Goal: Find specific page/section

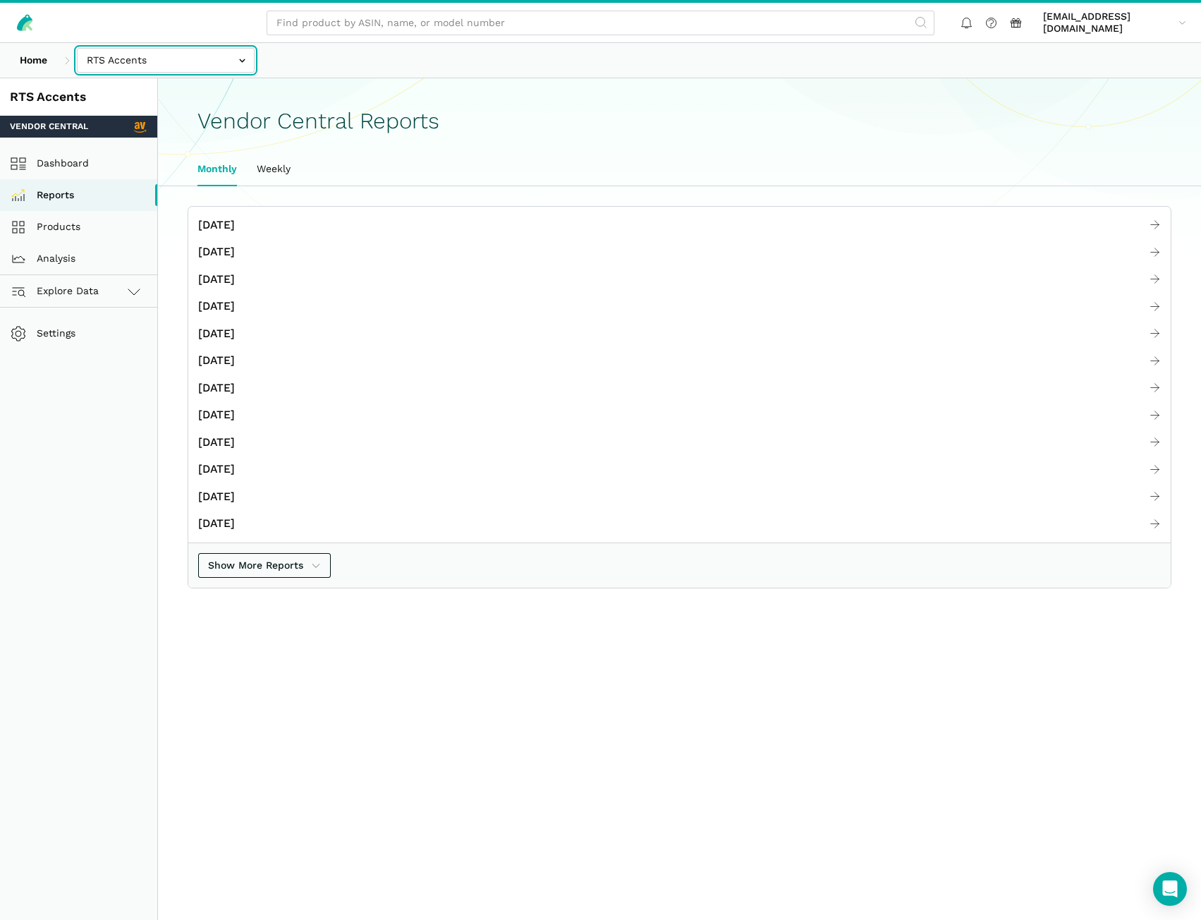
click at [205, 70] on input "text" at bounding box center [166, 60] width 178 height 25
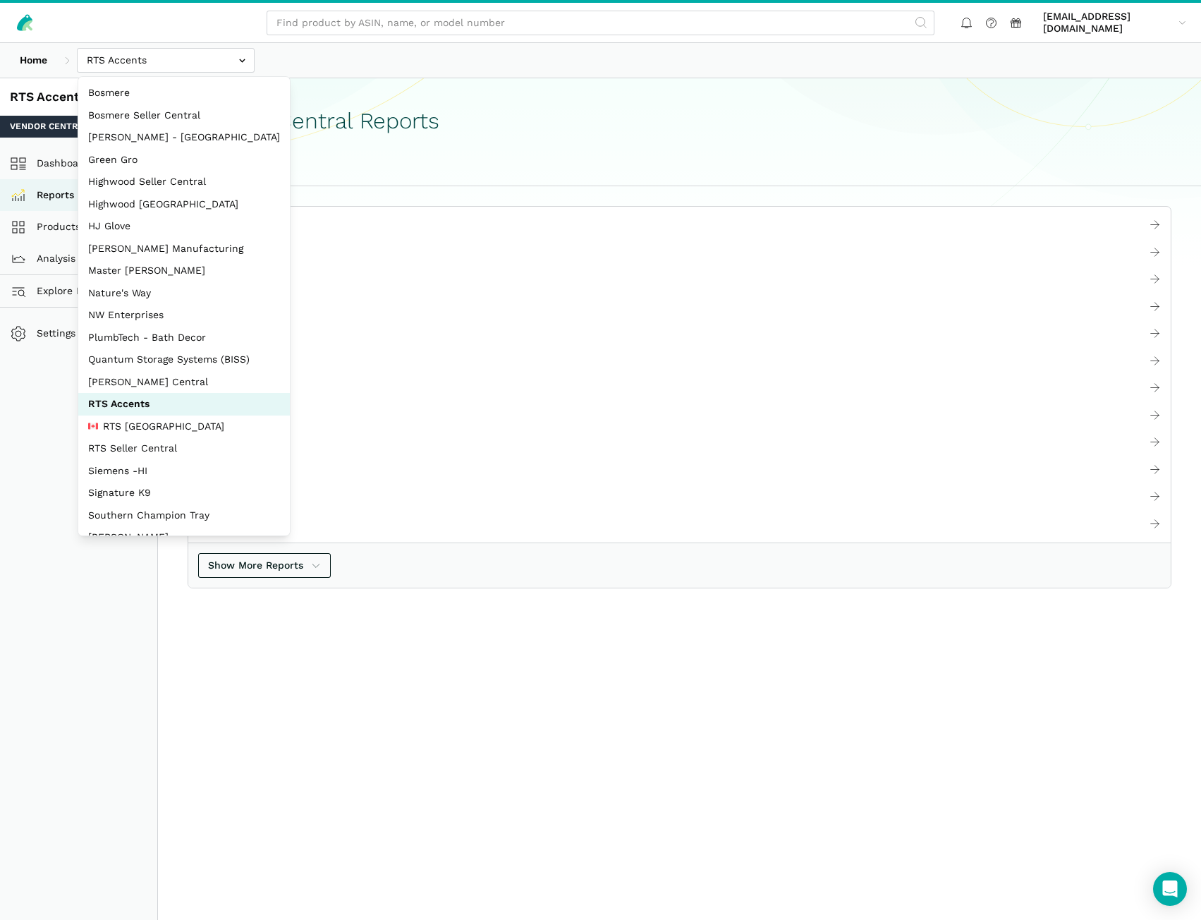
click at [423, 93] on section "Vendor Central Reports Monthly Weekly" at bounding box center [679, 171] width 1043 height 187
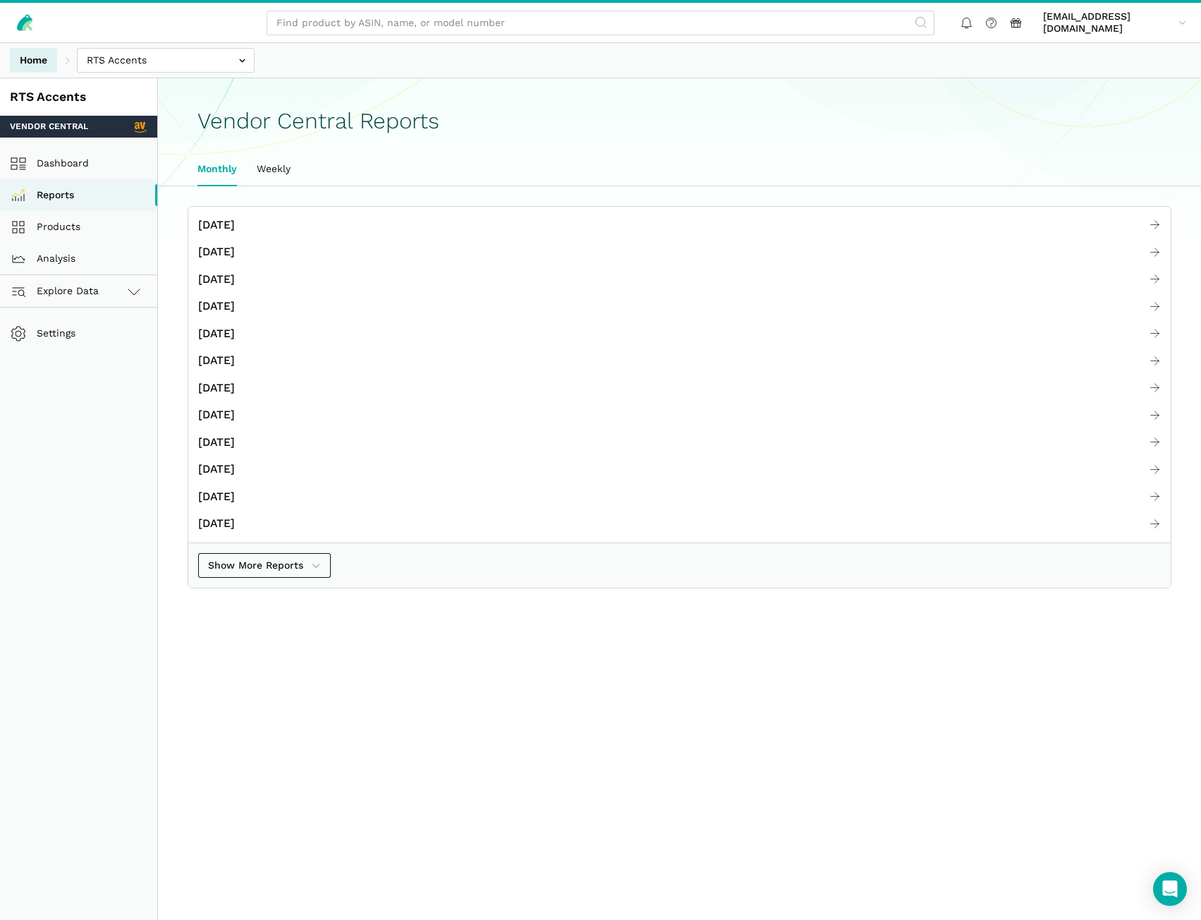
click at [39, 48] on link "Home" at bounding box center [33, 60] width 47 height 25
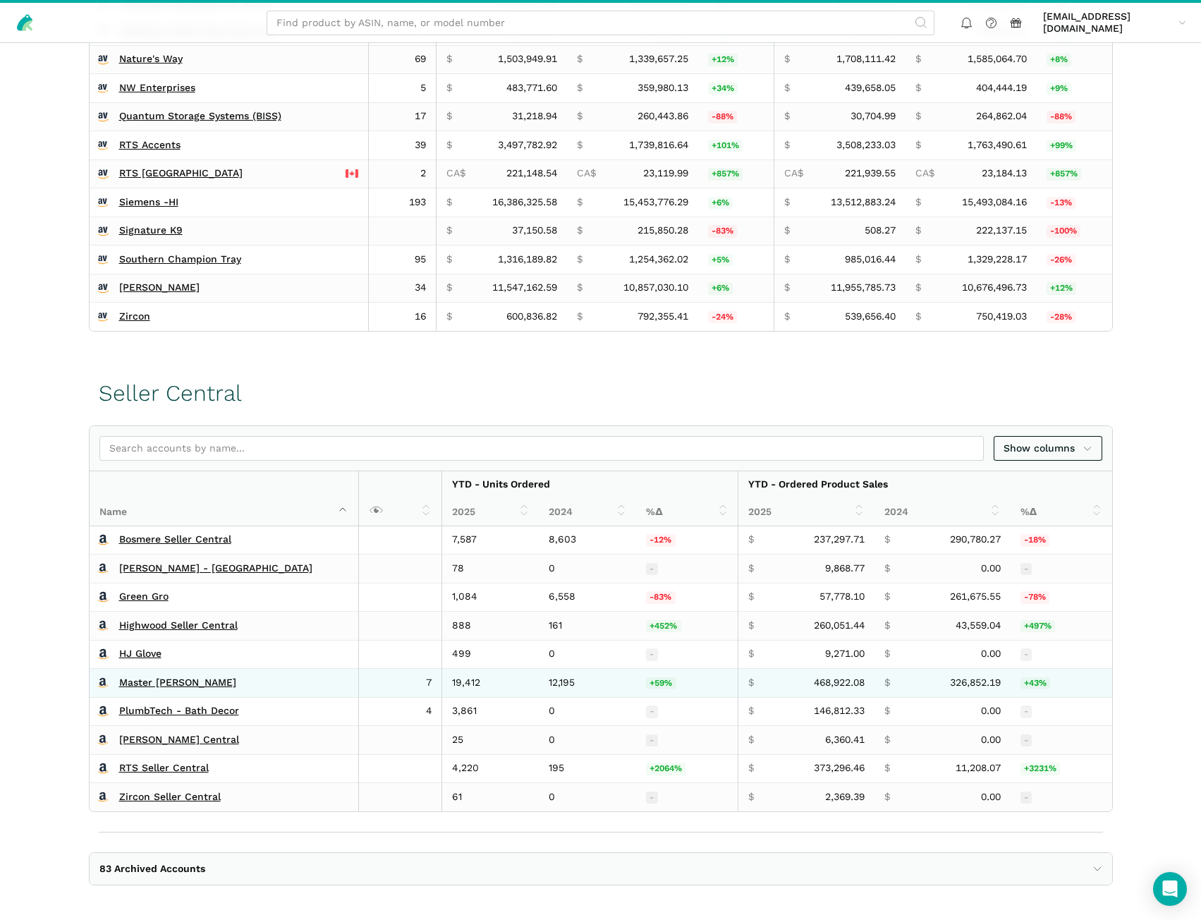
scroll to position [518, 0]
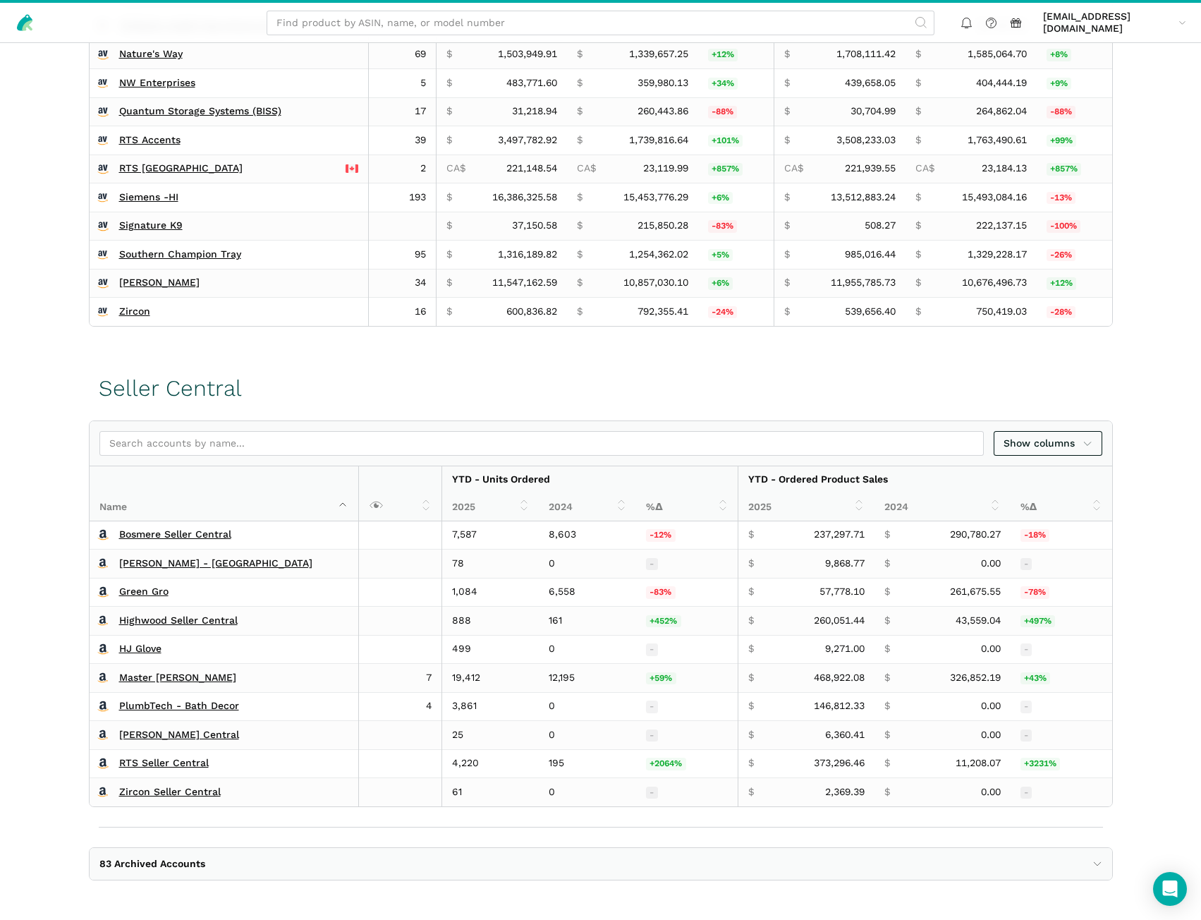
click at [200, 865] on span "83 Archived Accounts" at bounding box center [152, 864] width 106 height 13
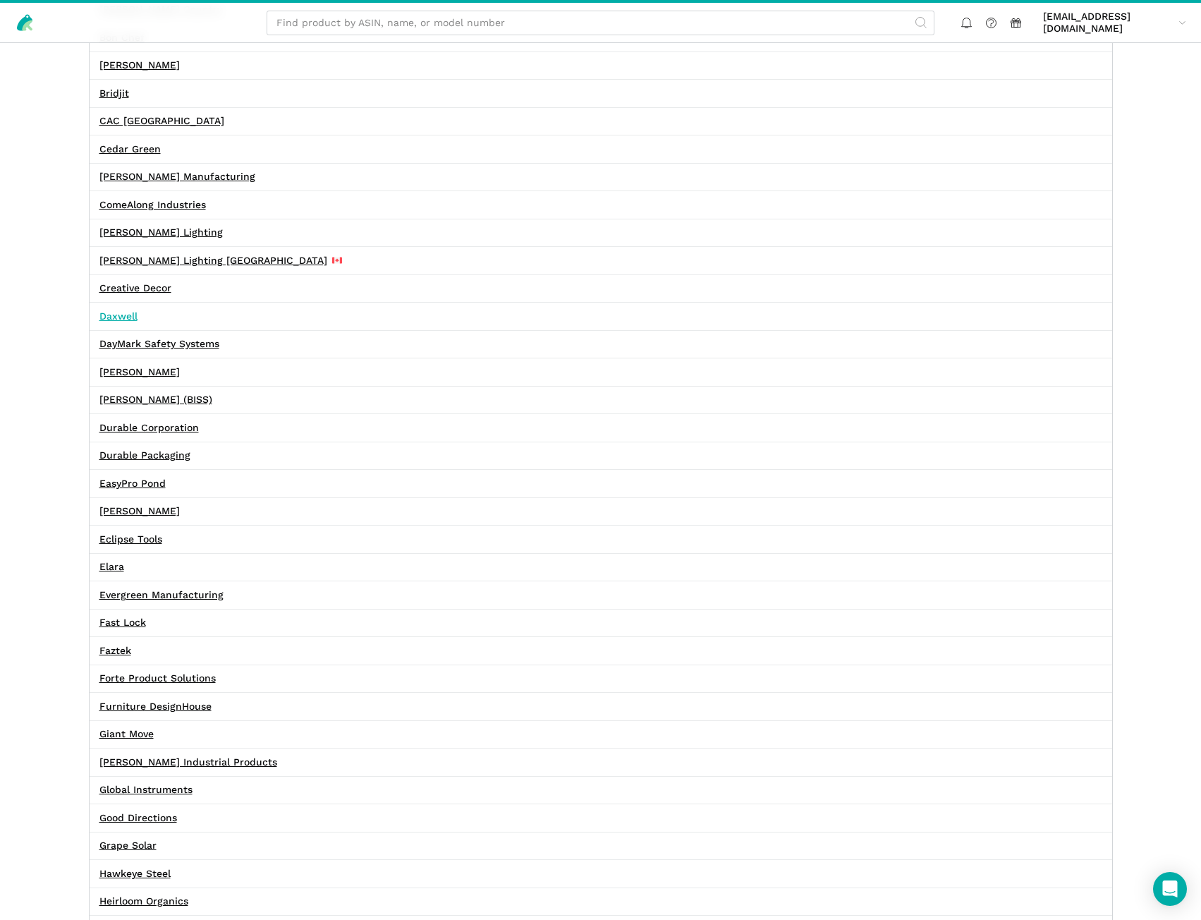
scroll to position [1576, 0]
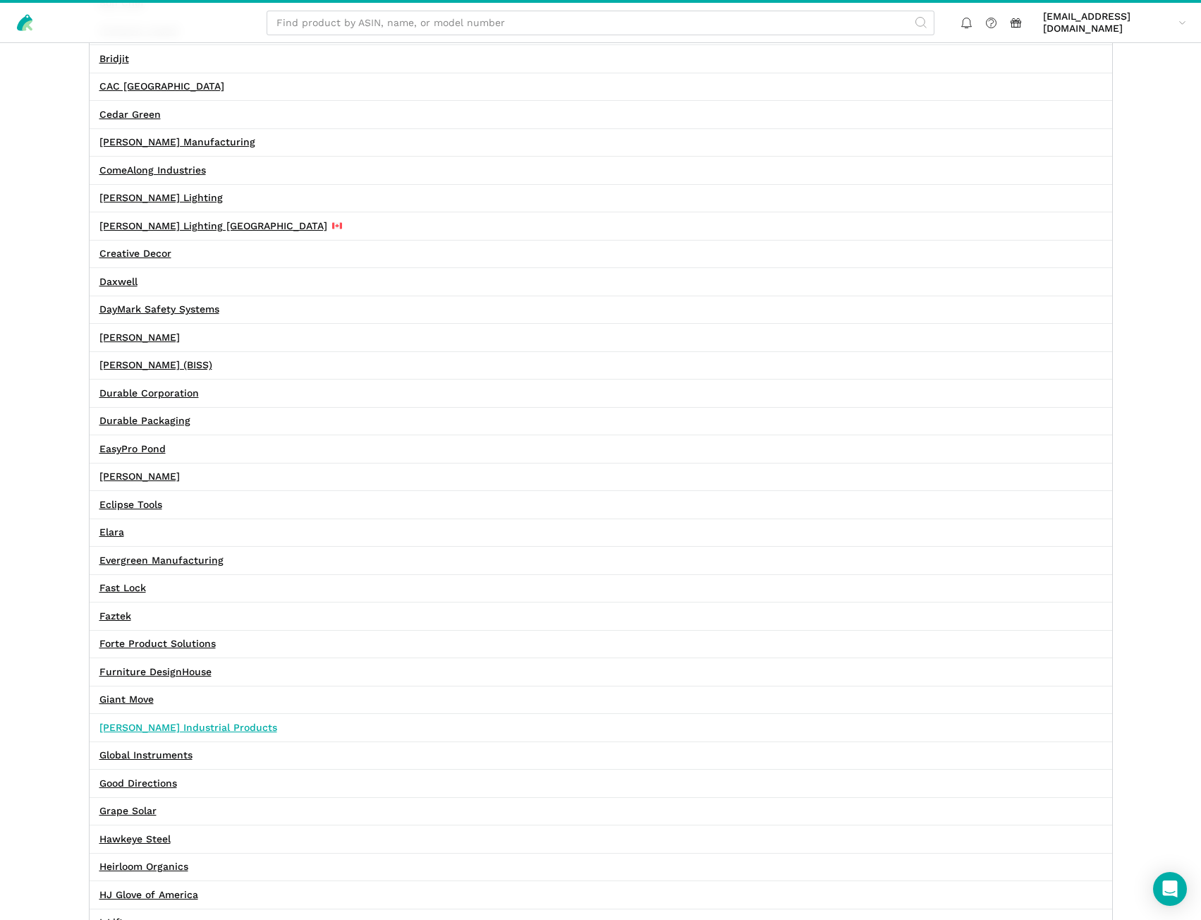
click at [167, 729] on link "[PERSON_NAME] Industrial Products" at bounding box center [188, 728] width 178 height 13
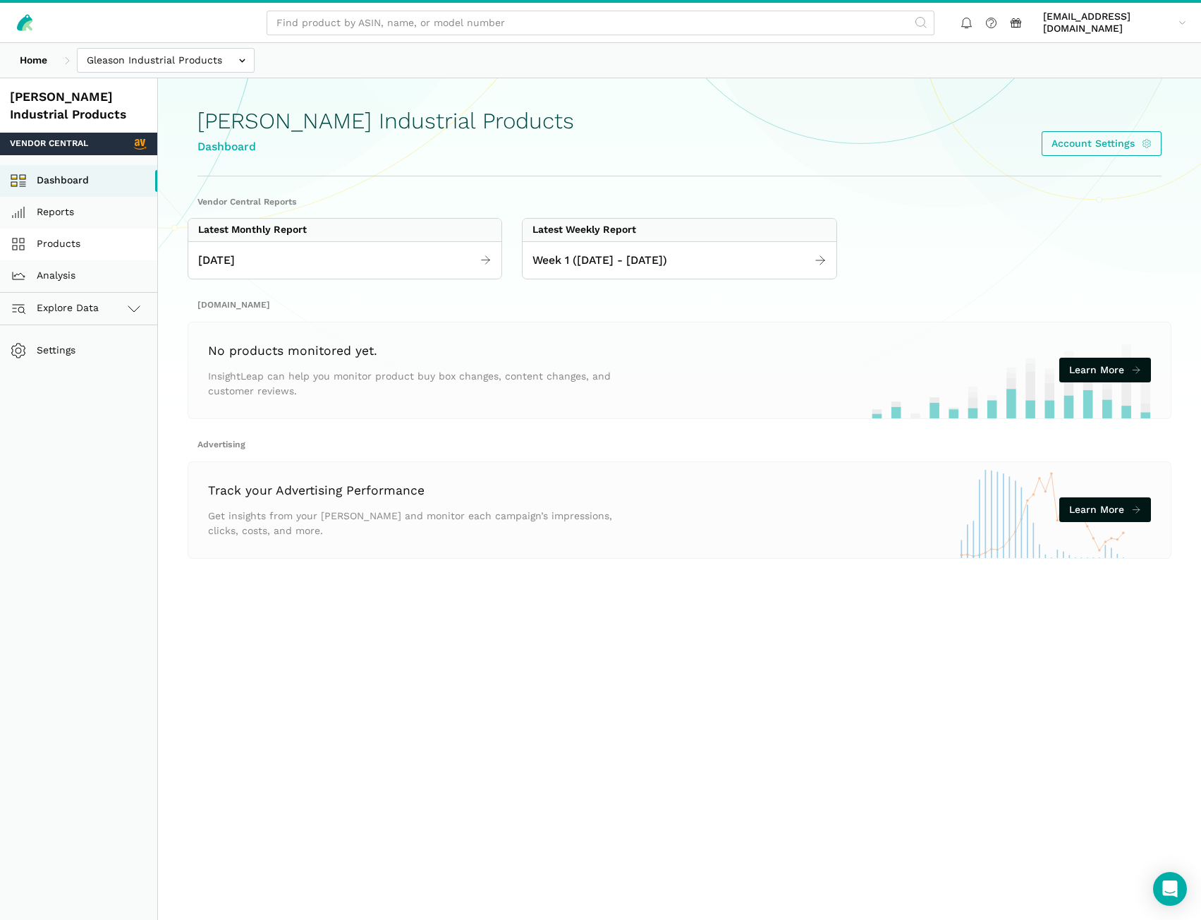
click at [77, 250] on link "Products" at bounding box center [78, 245] width 157 height 32
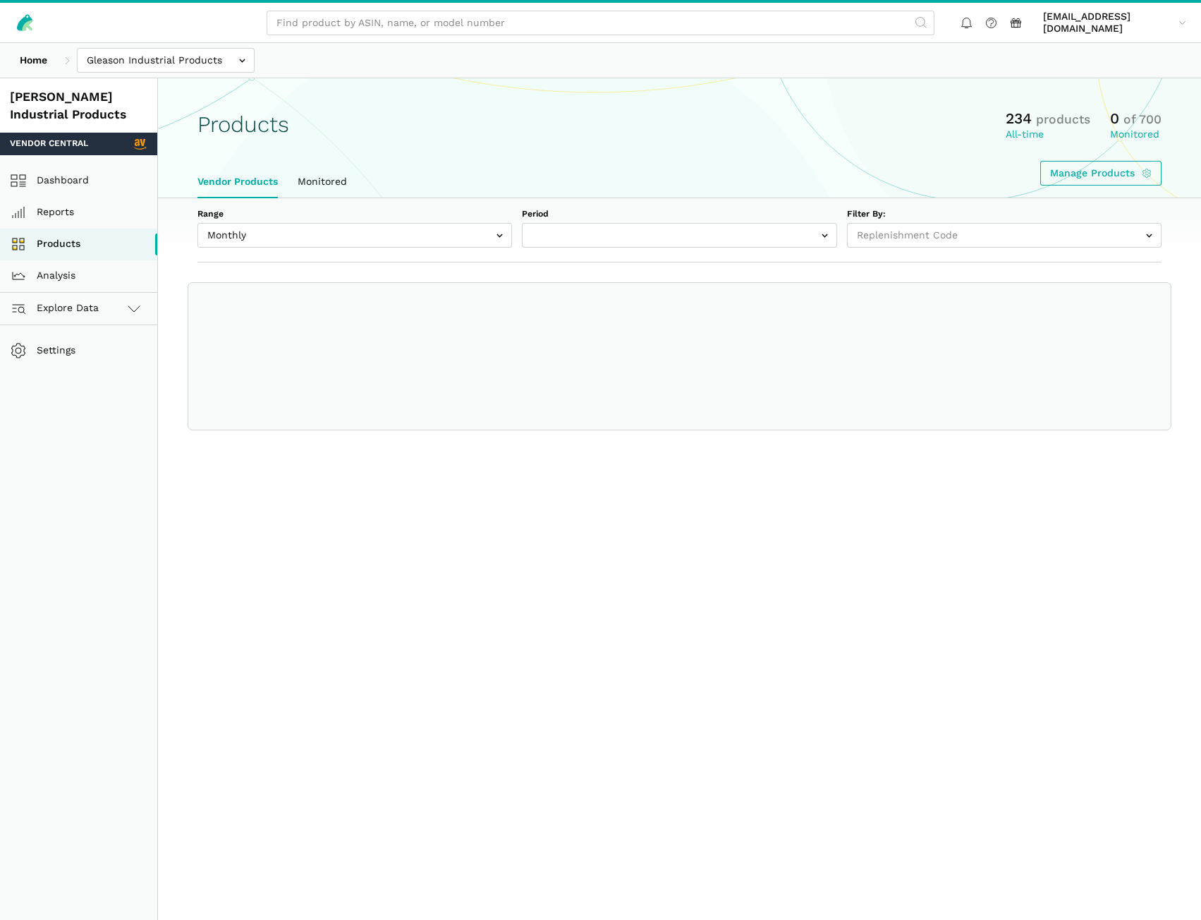
select select
select select "Monthly|2024-12-01"
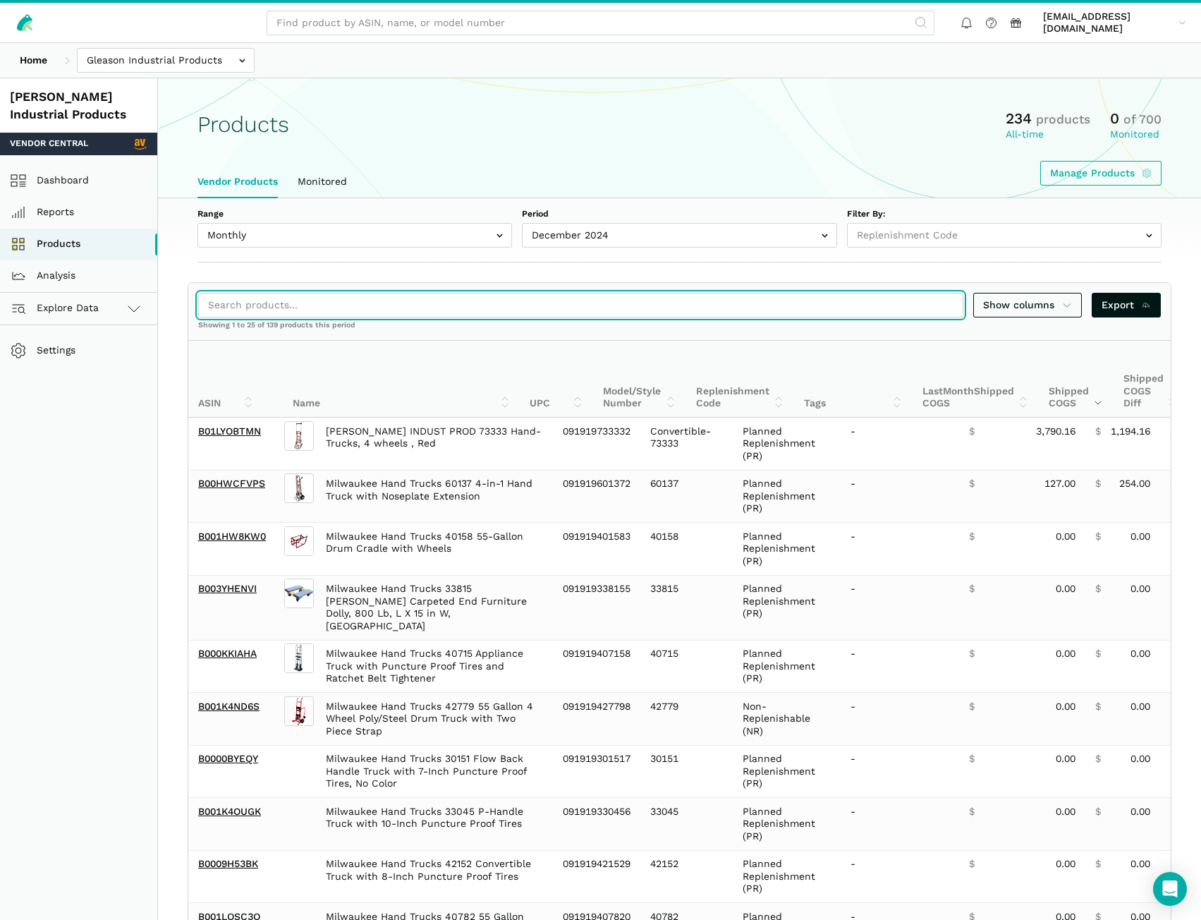
click at [420, 308] on input "search" at bounding box center [580, 305] width 765 height 25
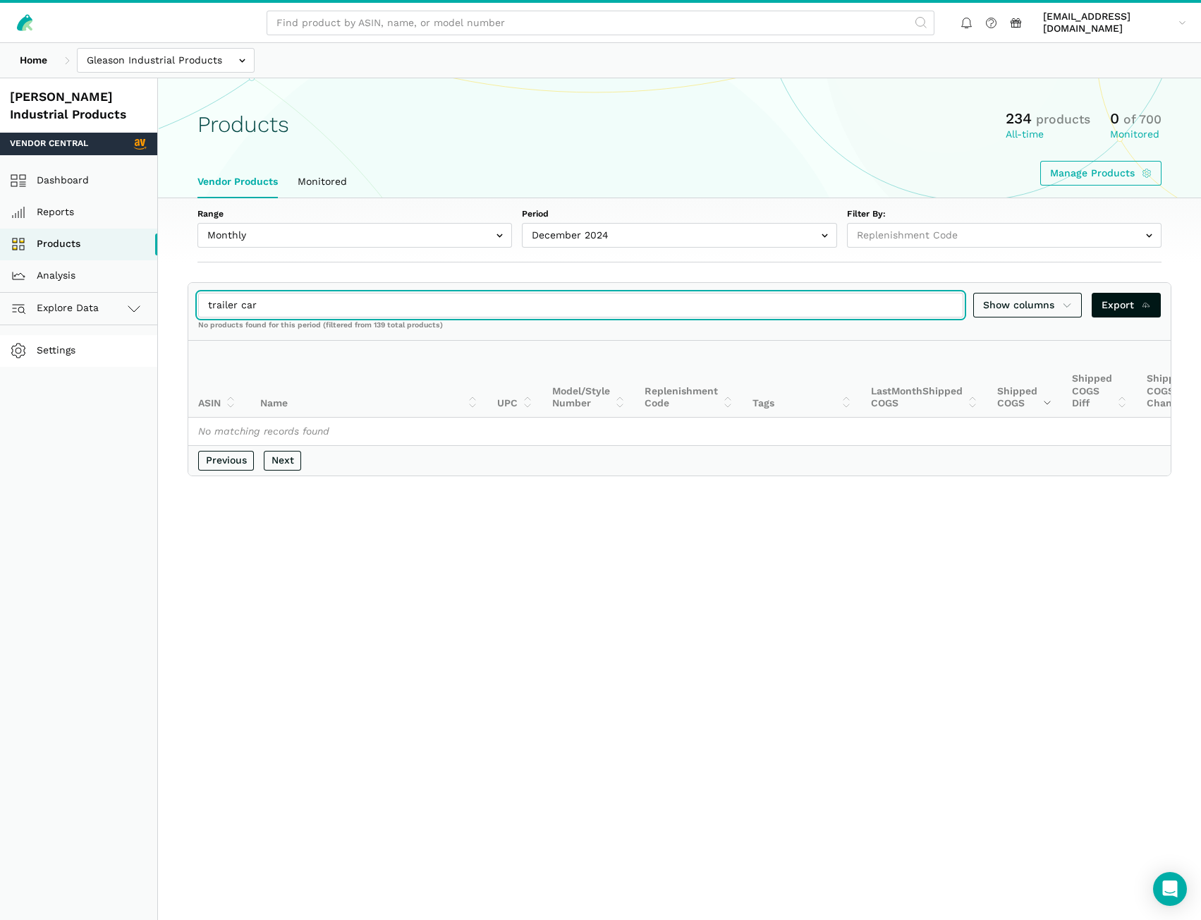
type input "trailer cart"
click at [947, 307] on input "trailer cart" at bounding box center [580, 305] width 765 height 25
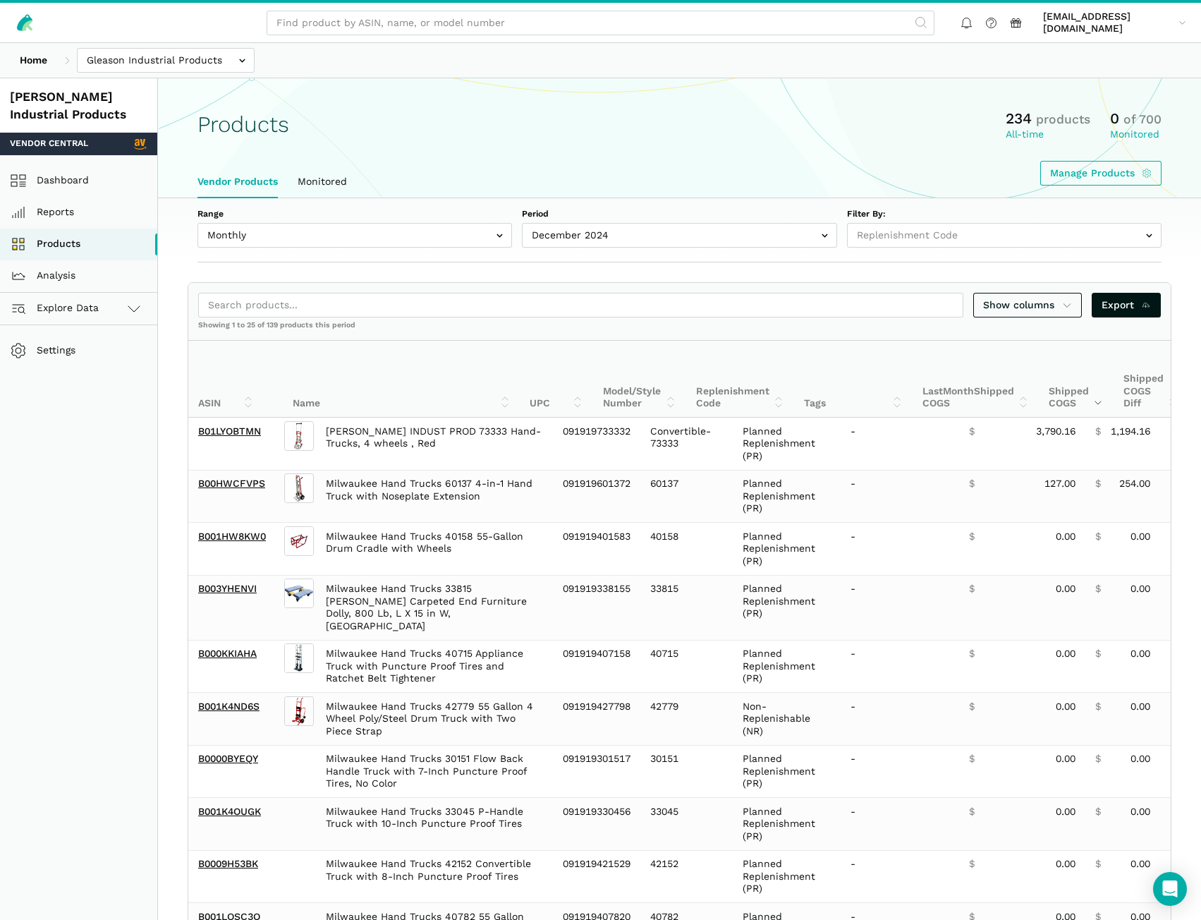
click at [126, 428] on aside "Gleason Industrial Products Vendor Central Dashboard Reports Products Analysis …" at bounding box center [79, 933] width 158 height 1710
click at [49, 63] on link "Home" at bounding box center [33, 60] width 47 height 25
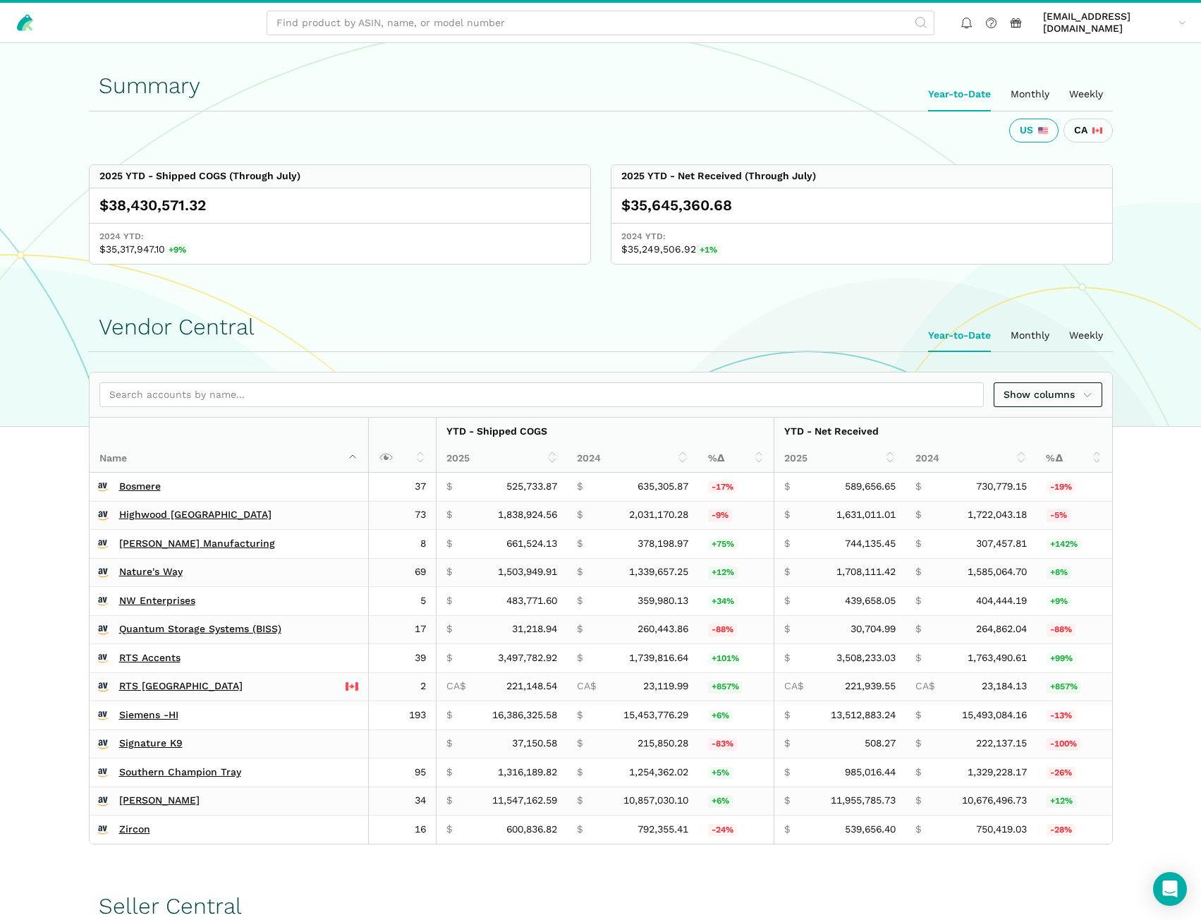
click at [1156, 293] on div "Vendor Central Year-to-Date Monthly Weekly Show columns Name YTD - Shipped COGS…" at bounding box center [600, 564] width 1201 height 559
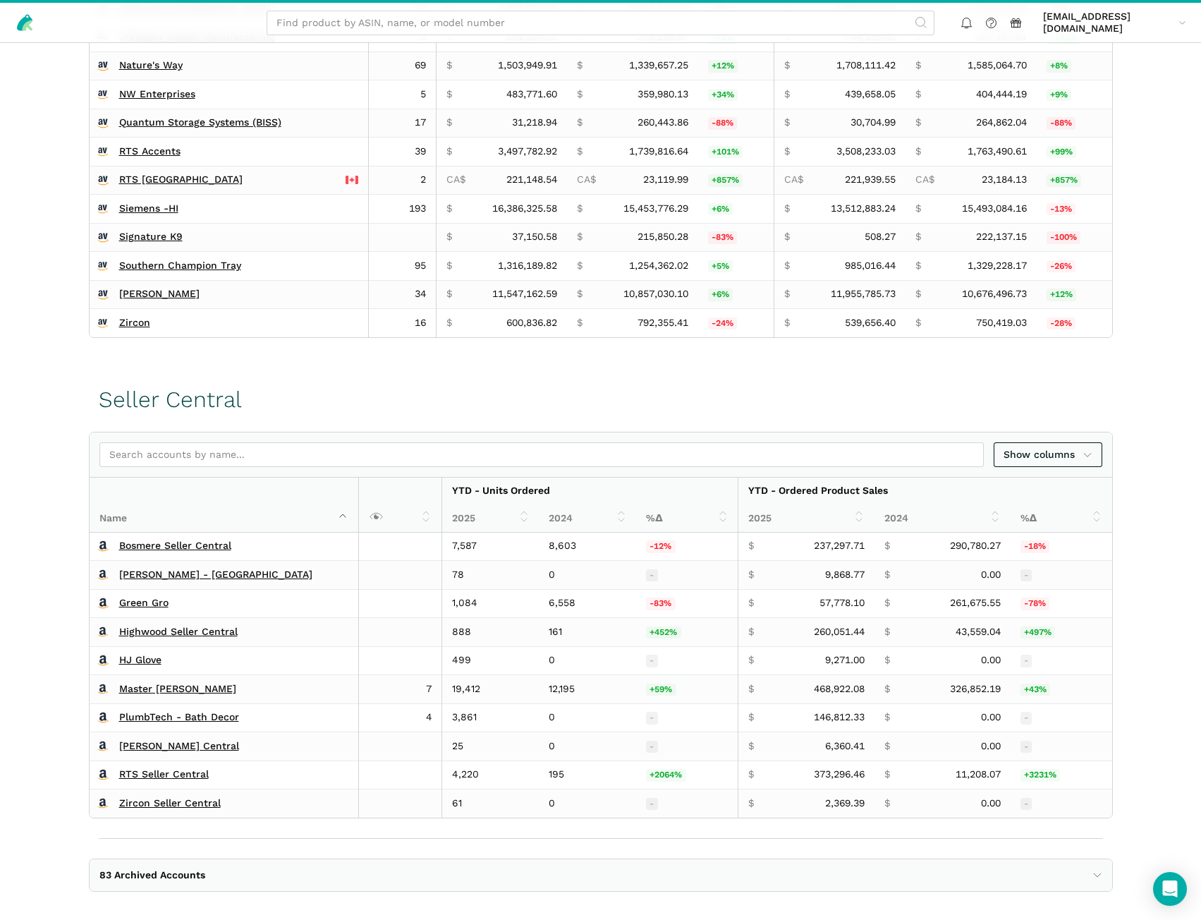
scroll to position [518, 0]
